Goal: Information Seeking & Learning: Compare options

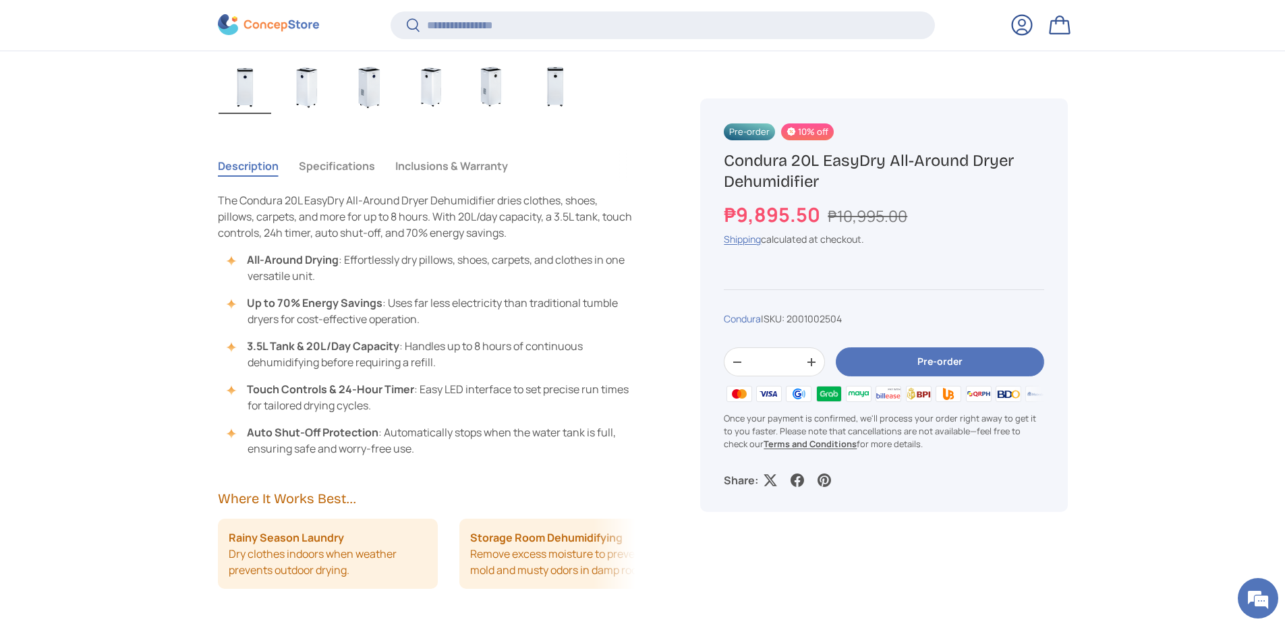
scroll to position [942, 0]
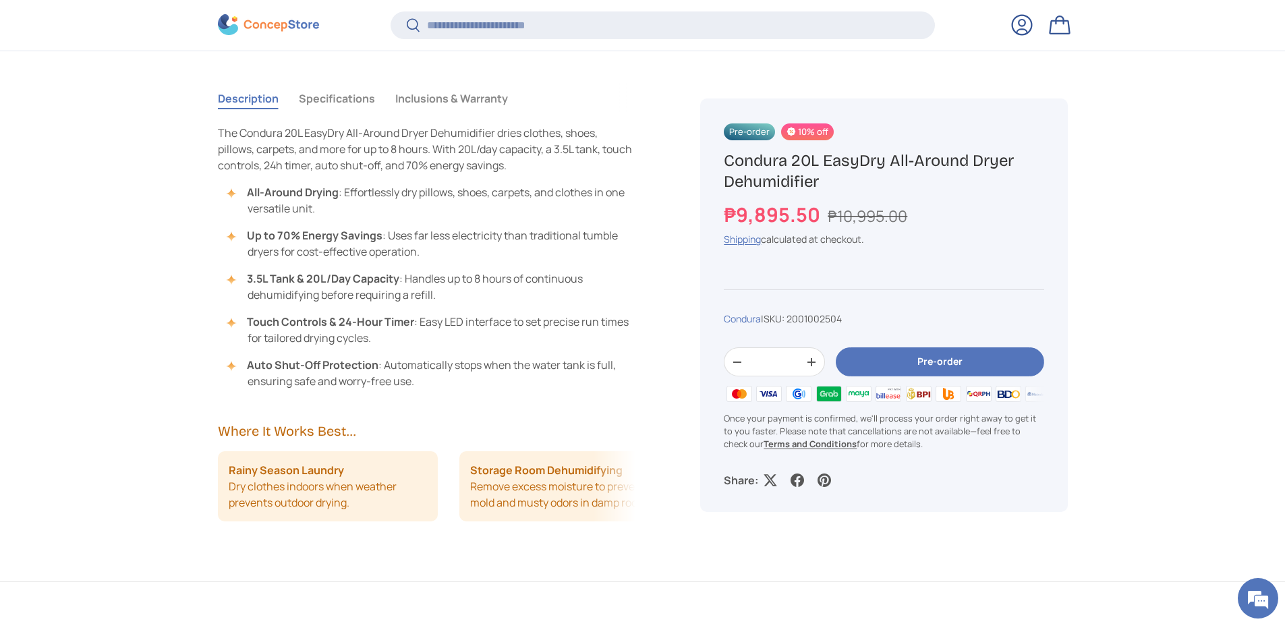
click at [343, 98] on button "Specifications" at bounding box center [337, 98] width 76 height 31
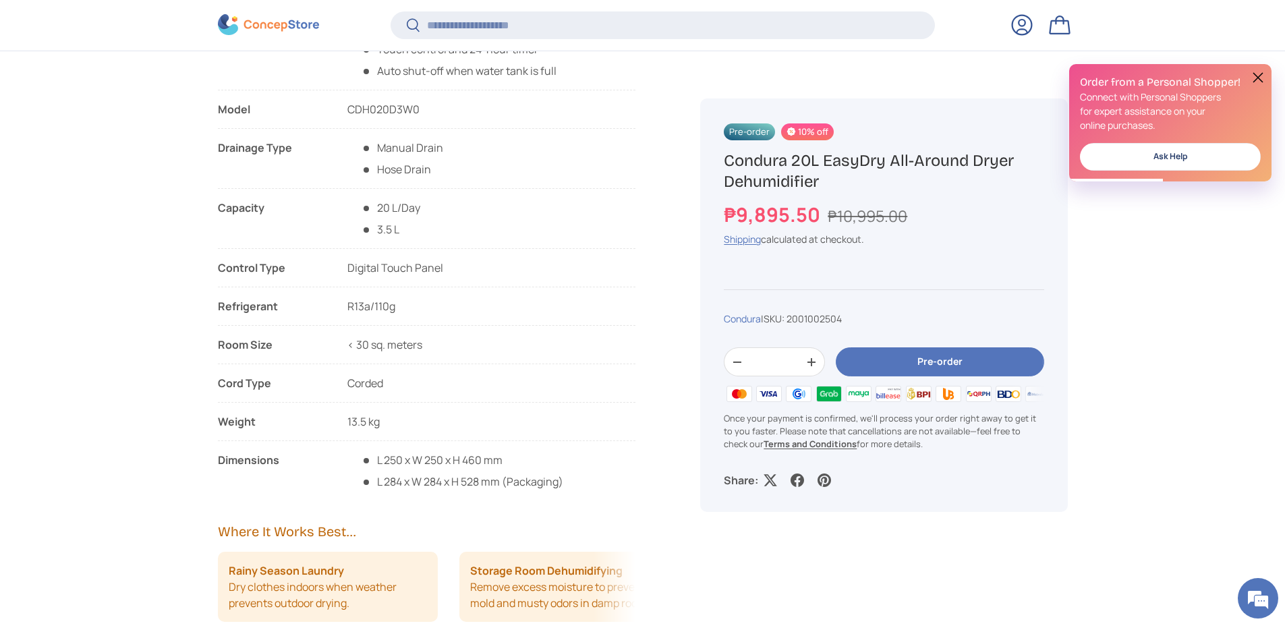
scroll to position [0, 0]
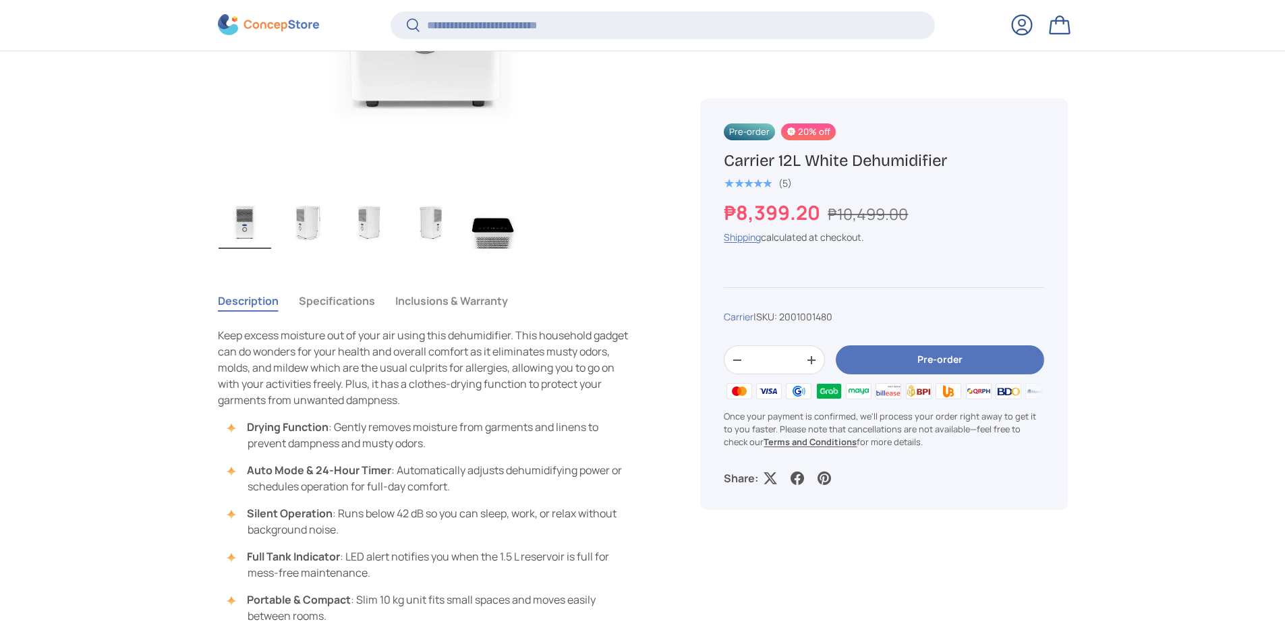
scroll to position [807, 0]
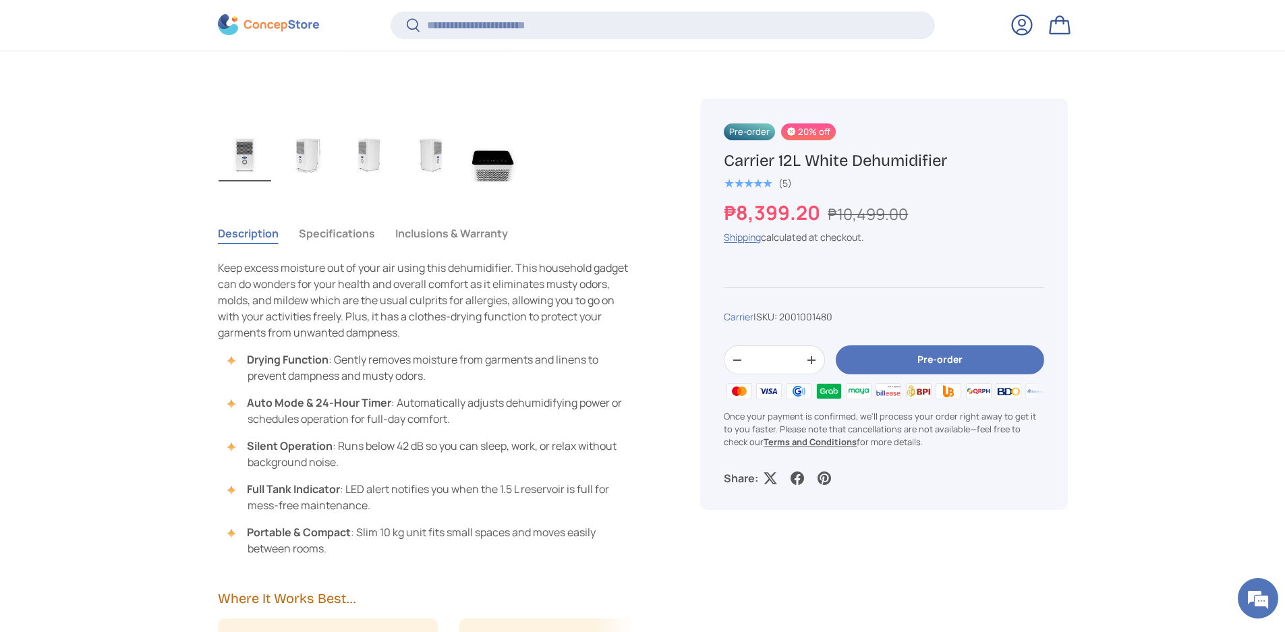
click at [316, 231] on button "Specifications" at bounding box center [337, 233] width 76 height 31
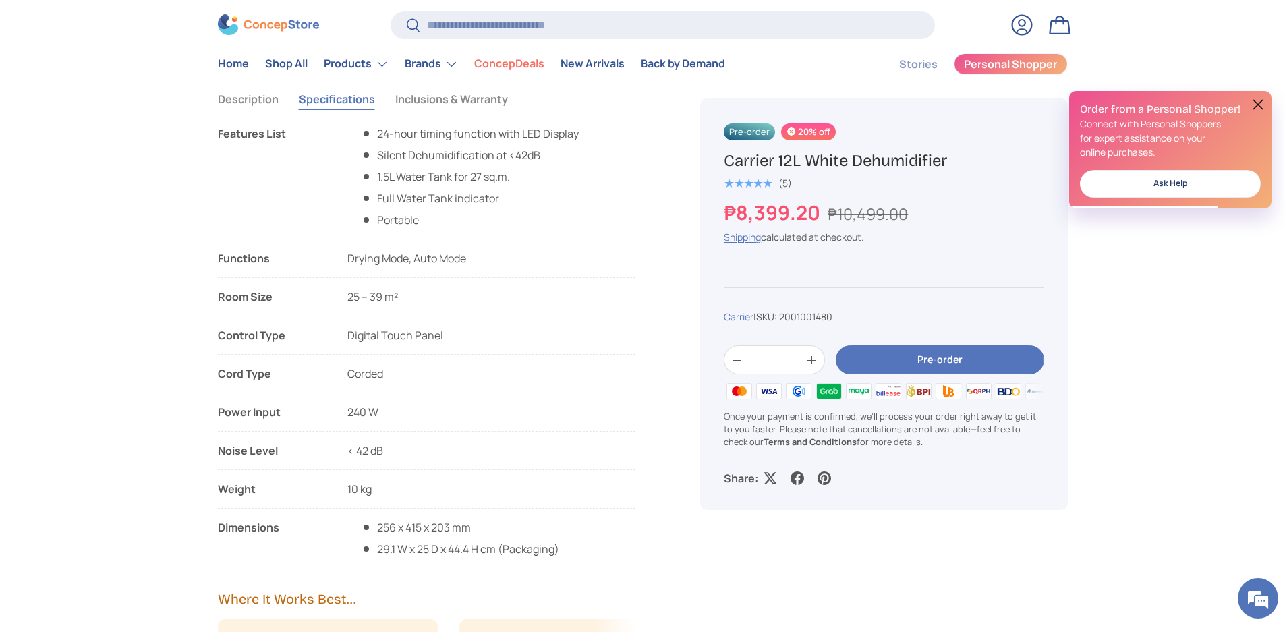
scroll to position [877, 0]
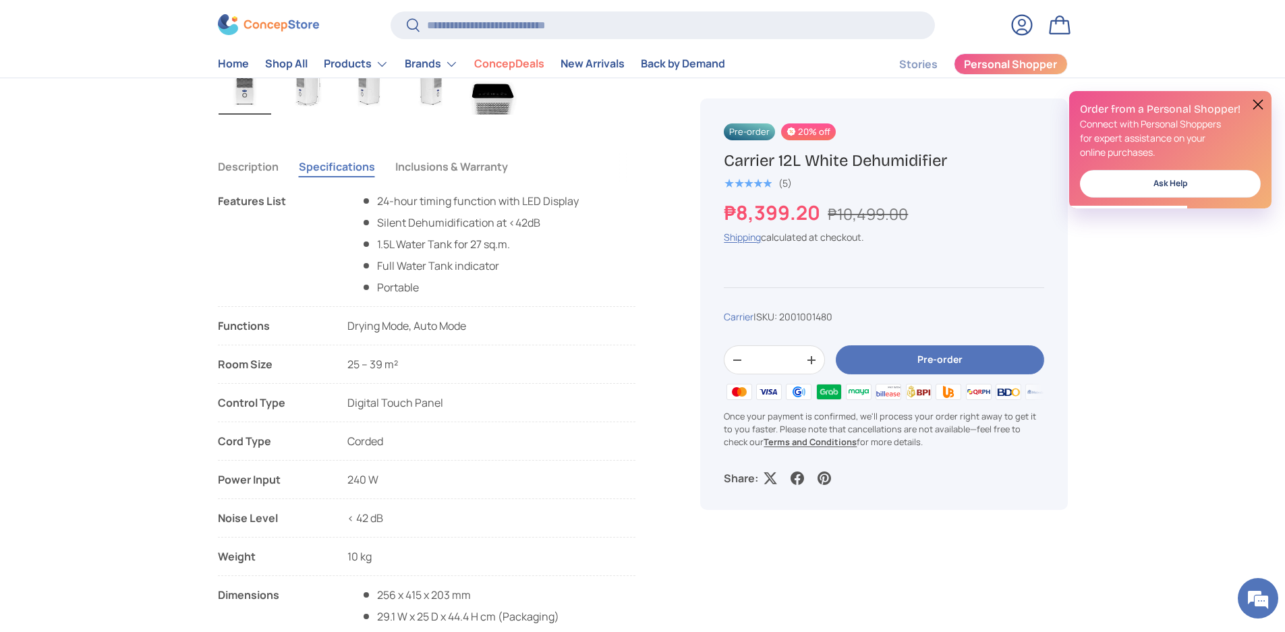
click at [420, 170] on button "Inclusions & Warranty" at bounding box center [451, 166] width 113 height 31
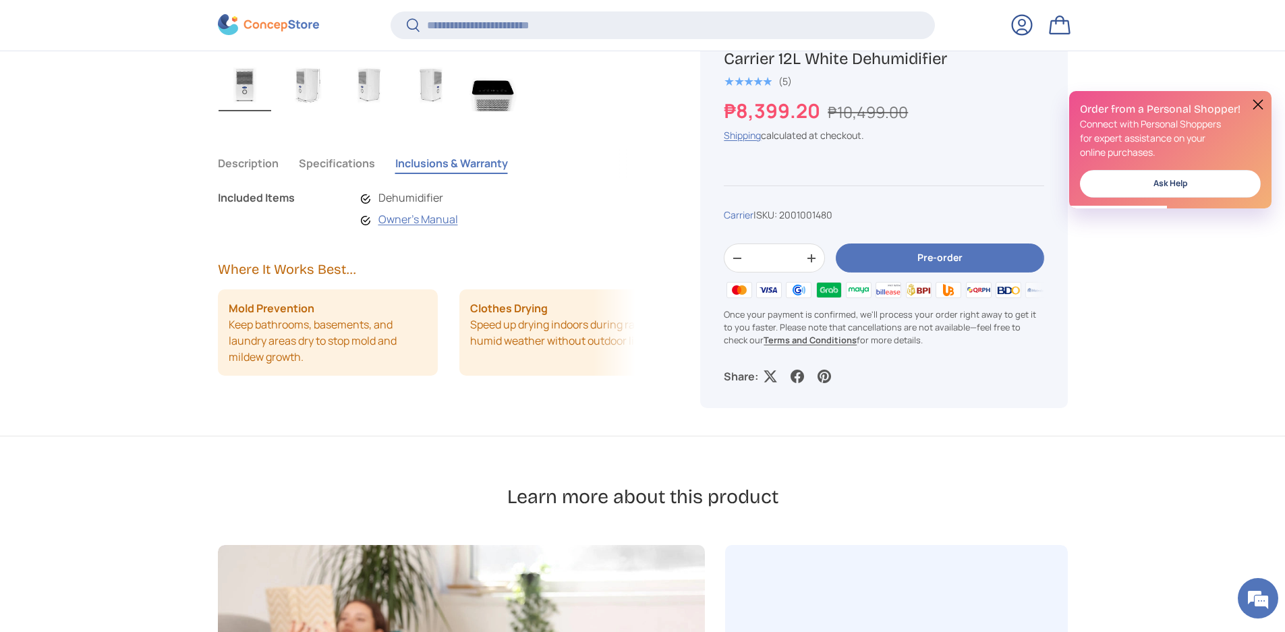
scroll to position [1009, 0]
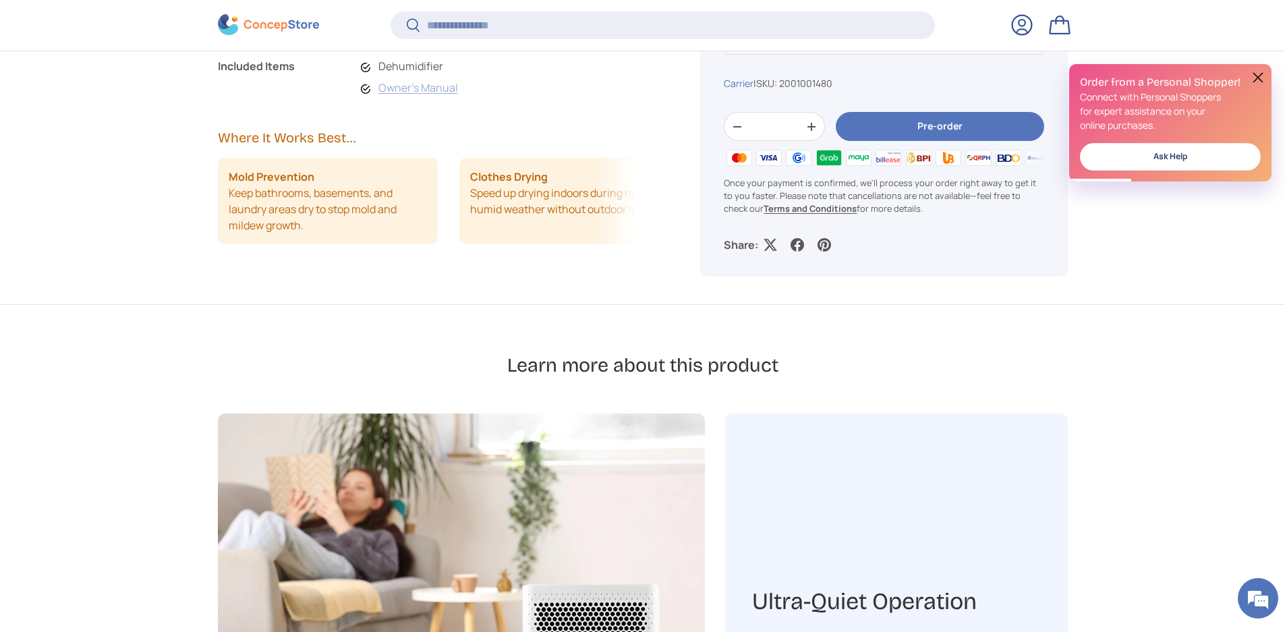
click at [399, 90] on link "Owner's Manual" at bounding box center [419, 87] width 80 height 15
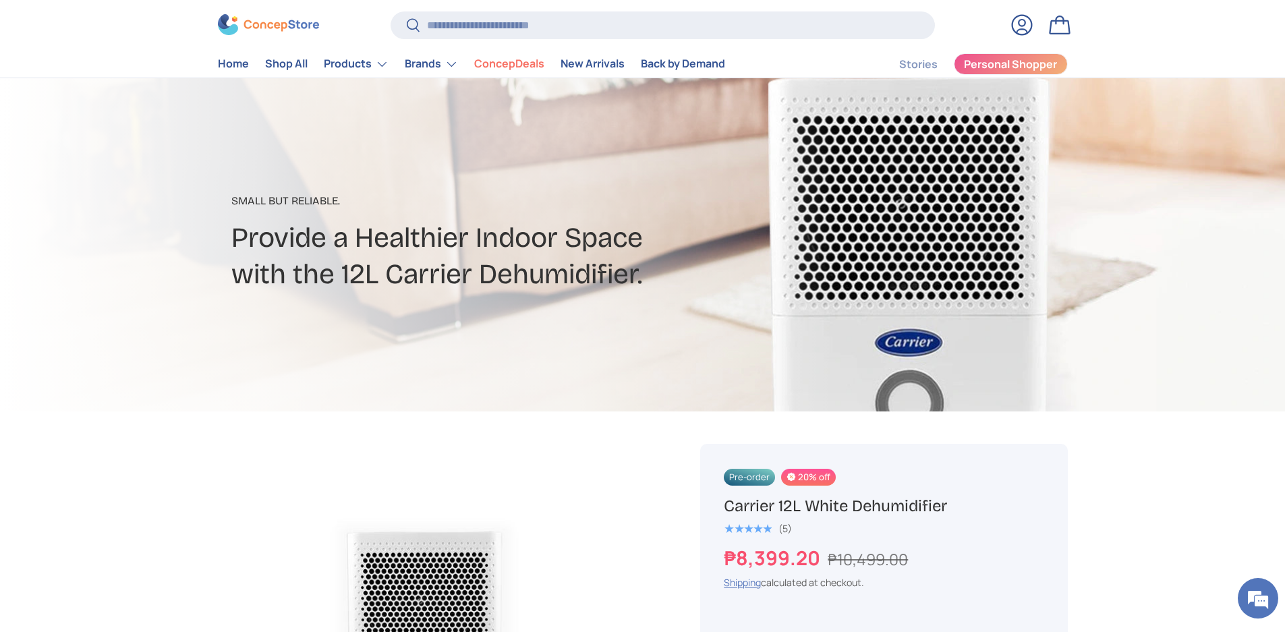
scroll to position [0, 0]
